Goal: Communication & Community: Answer question/provide support

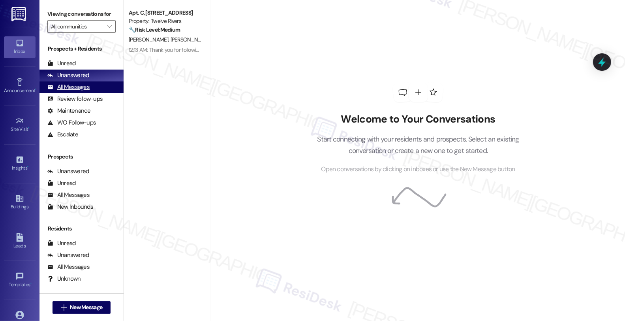
click at [80, 91] on div "All Messages" at bounding box center [68, 87] width 42 height 8
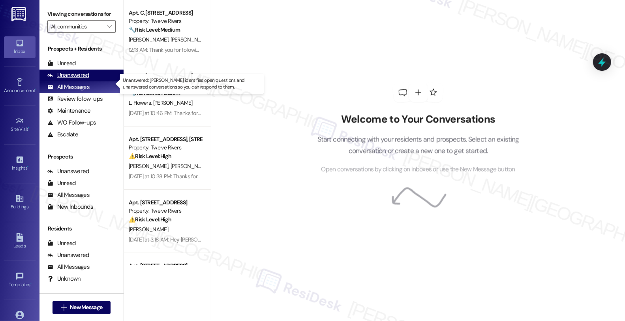
click at [84, 79] on div "Unanswered" at bounding box center [68, 75] width 42 height 8
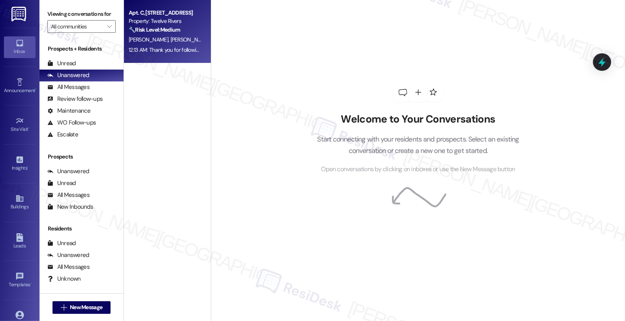
click at [171, 37] on span "[PERSON_NAME]" at bounding box center [190, 39] width 39 height 7
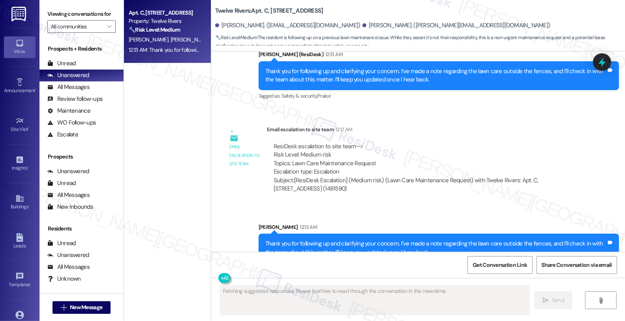
scroll to position [951, 0]
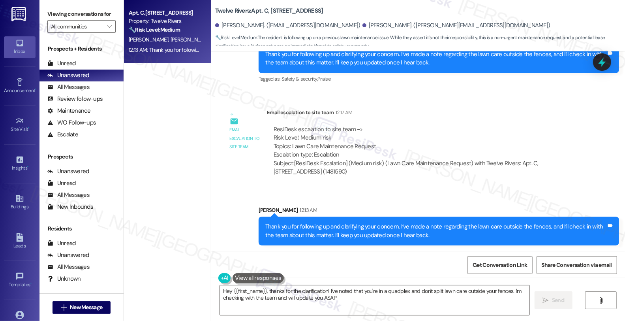
type textarea "Hey {{first_name}}, thanks for the clarification! I've noted that you're in a q…"
click at [436, 164] on div "Subject: [ResiDesk Escalation] (Medium risk) (Lawn Care Maintenance Request) wi…" at bounding box center [425, 167] width 303 height 17
click at [499, 173] on div "Subject: [ResiDesk Escalation] (Medium risk) (Lawn Care Maintenance Request) wi…" at bounding box center [425, 167] width 303 height 17
